Goal: Find specific page/section: Find specific page/section

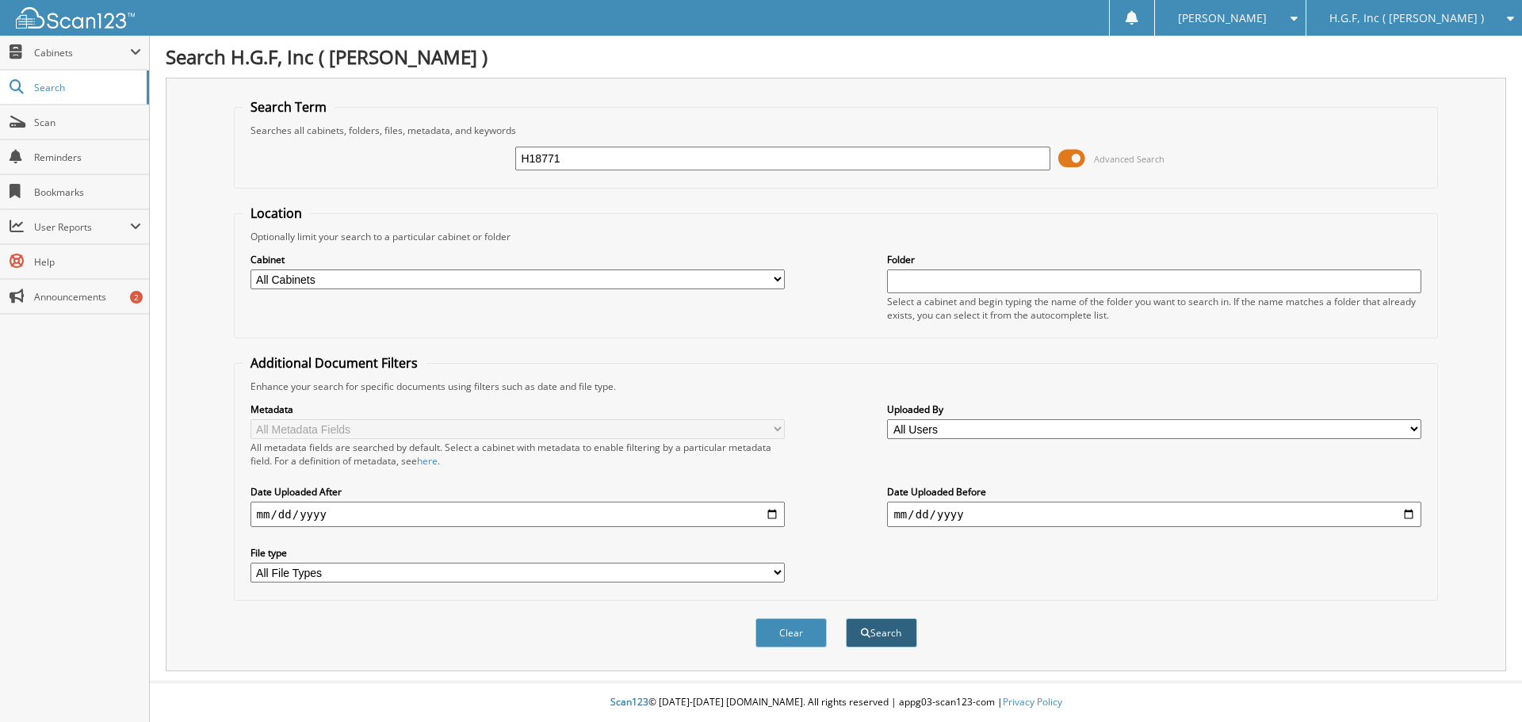
type input "H18771"
click at [887, 646] on button "Search" at bounding box center [881, 632] width 71 height 29
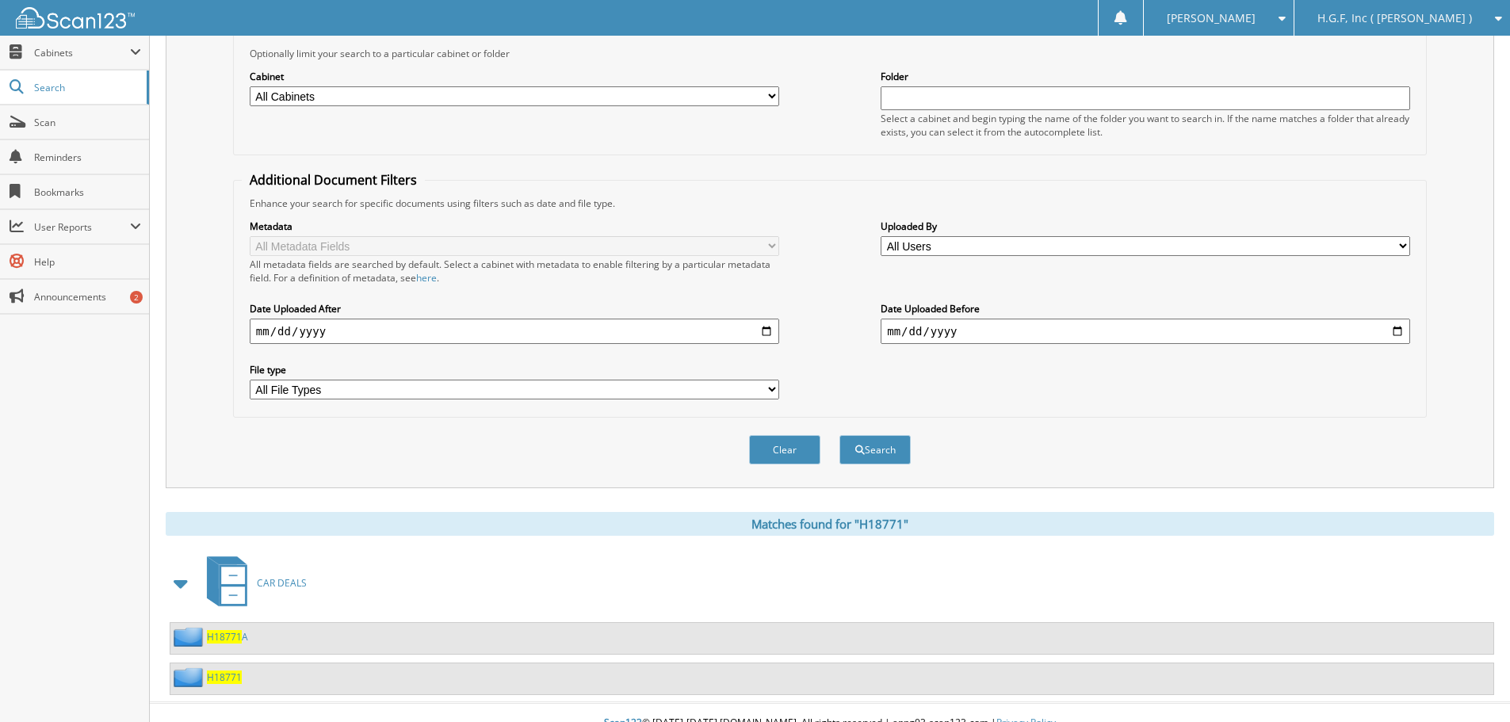
scroll to position [204, 0]
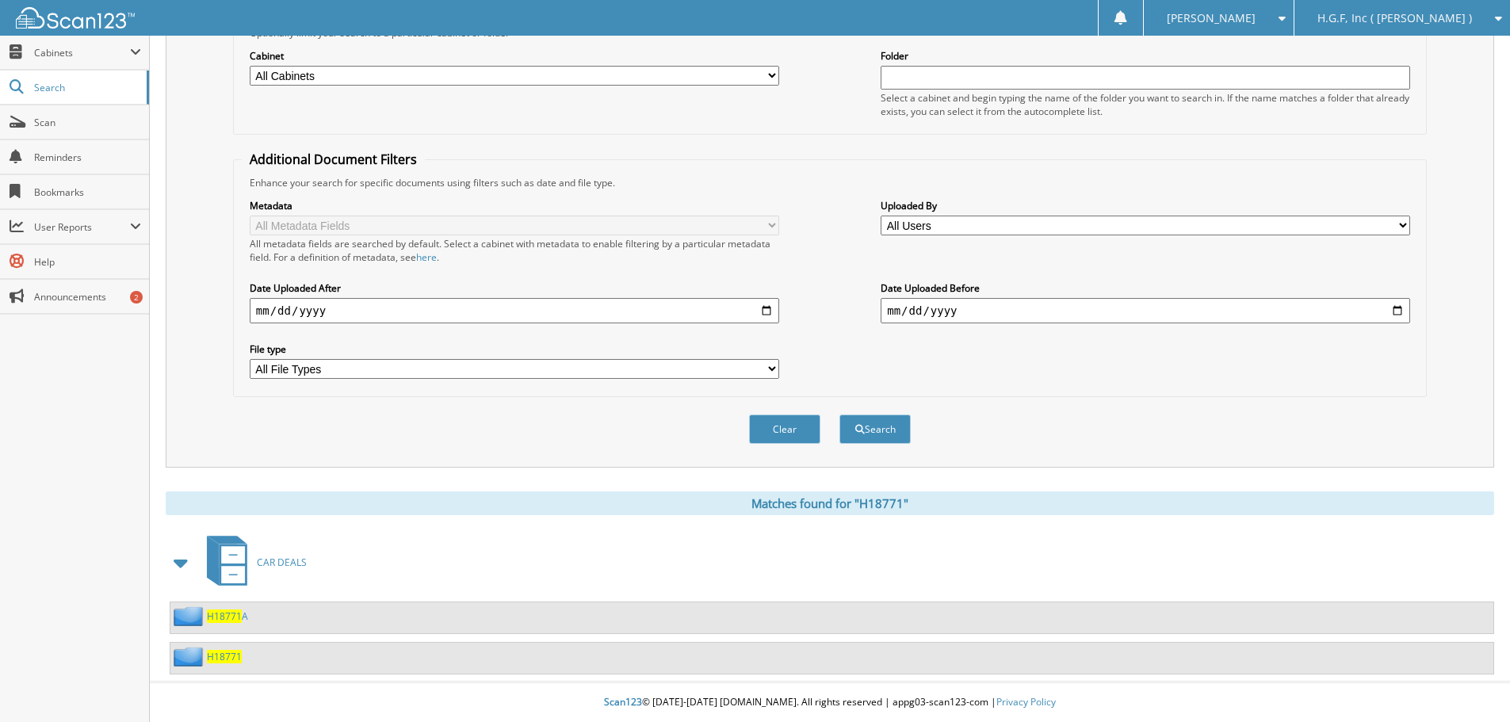
click at [229, 655] on span "H18771" at bounding box center [224, 656] width 35 height 13
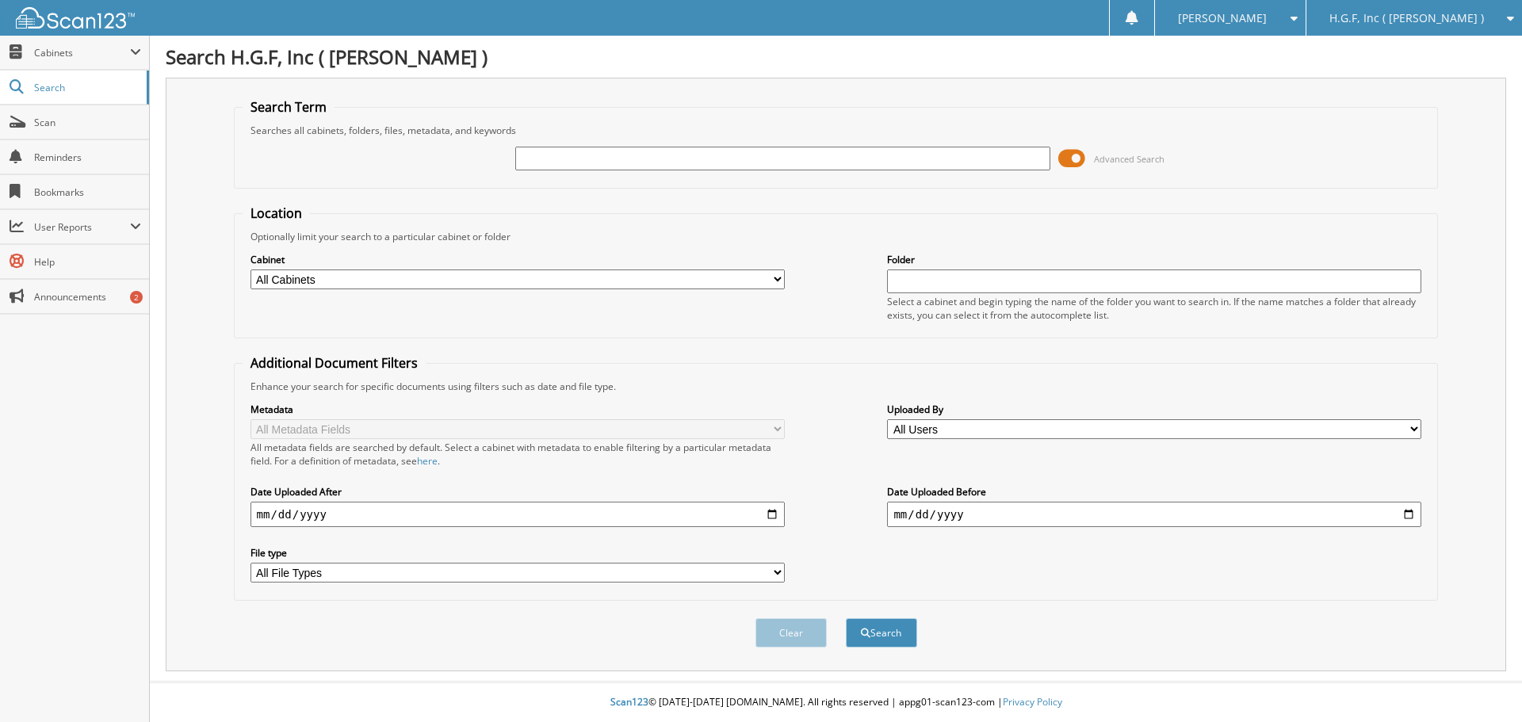
click at [640, 155] on input "text" at bounding box center [782, 159] width 534 height 24
type input "h15499ga"
click at [846, 618] on button "Search" at bounding box center [881, 632] width 71 height 29
